Goal: Task Accomplishment & Management: Use online tool/utility

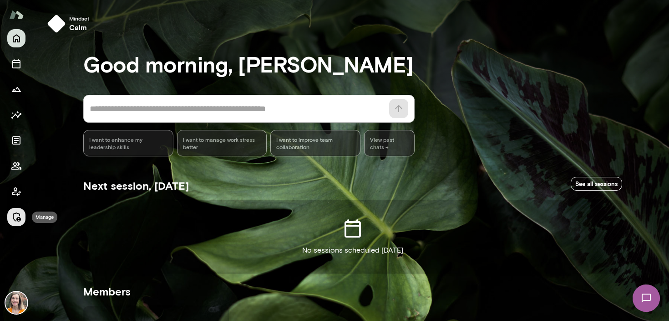
click at [16, 214] on icon "Manage" at bounding box center [16, 216] width 11 height 11
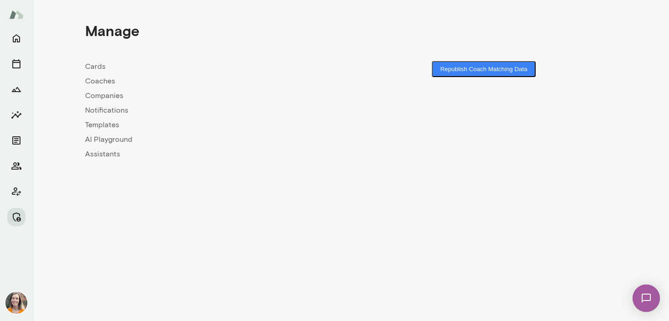
click at [97, 83] on link "Coaches" at bounding box center [218, 81] width 266 height 11
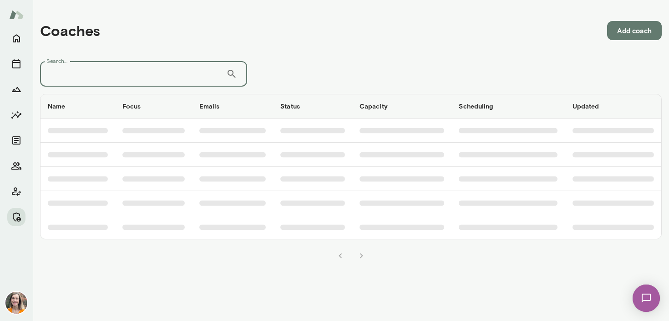
click at [104, 71] on input "Search..." at bounding box center [133, 73] width 186 height 25
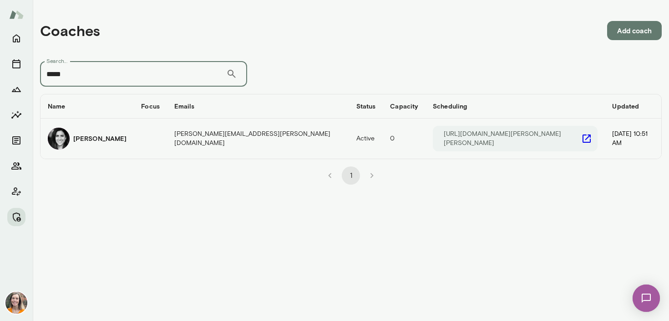
type input "*****"
click at [95, 139] on h6 "[PERSON_NAME]" at bounding box center [99, 138] width 53 height 9
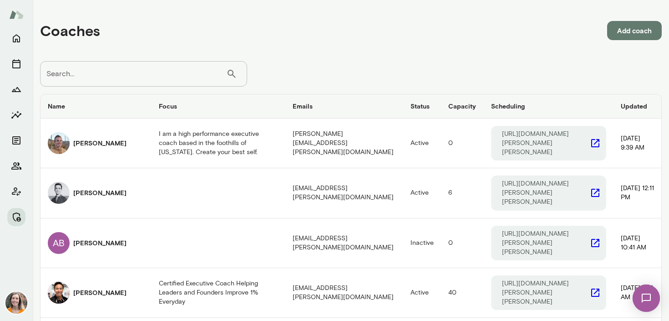
click at [90, 73] on input "Search..." at bounding box center [133, 73] width 186 height 25
click at [17, 142] on icon "Documents" at bounding box center [16, 140] width 8 height 8
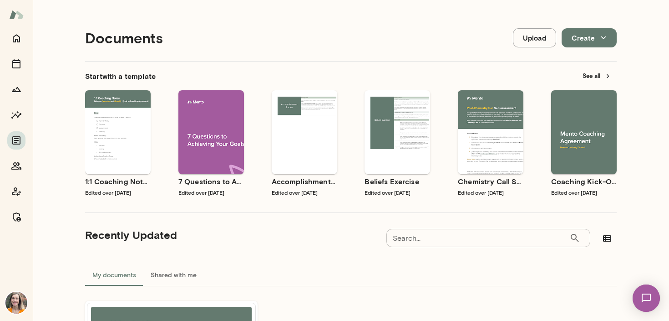
click at [588, 156] on div "Use template Preview" at bounding box center [584, 132] width 66 height 84
